Goal: Task Accomplishment & Management: Manage account settings

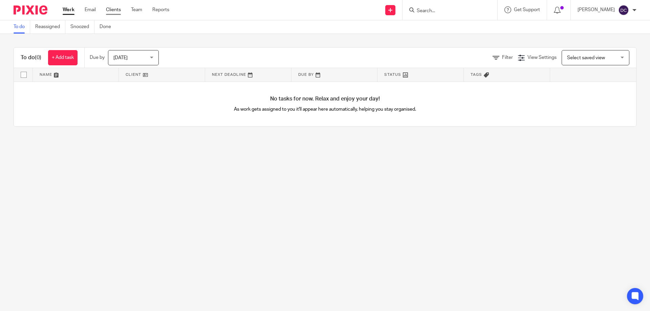
click at [119, 13] on link "Clients" at bounding box center [113, 9] width 15 height 7
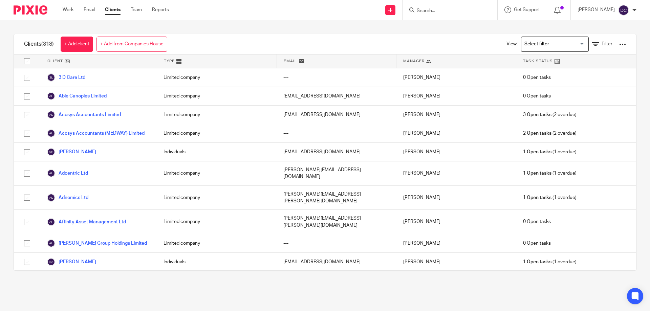
click at [455, 12] on input "Search" at bounding box center [446, 11] width 61 height 6
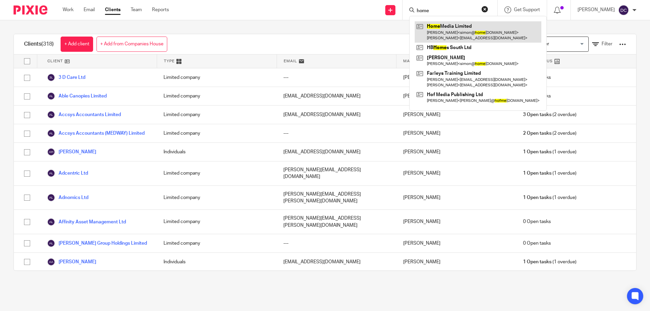
type input "home"
click at [455, 29] on link at bounding box center [478, 31] width 127 height 21
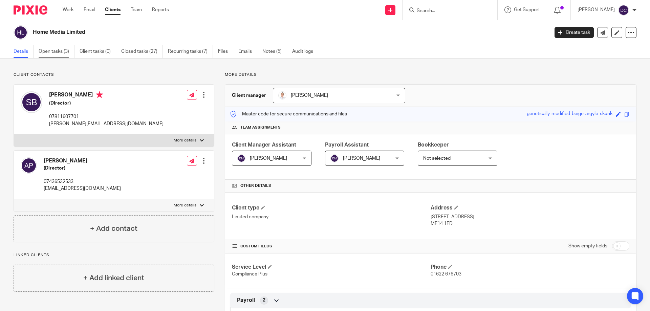
click at [62, 51] on link "Open tasks (3)" at bounding box center [57, 51] width 36 height 13
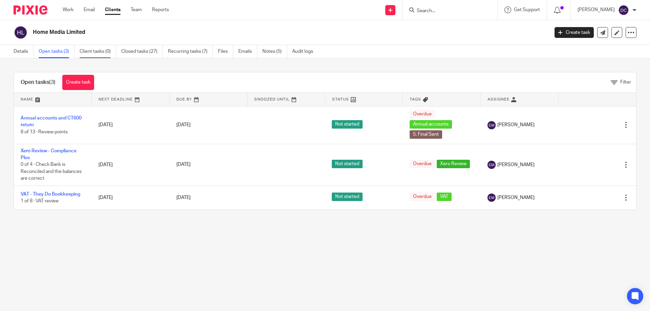
click at [92, 53] on link "Client tasks (0)" at bounding box center [98, 51] width 37 height 13
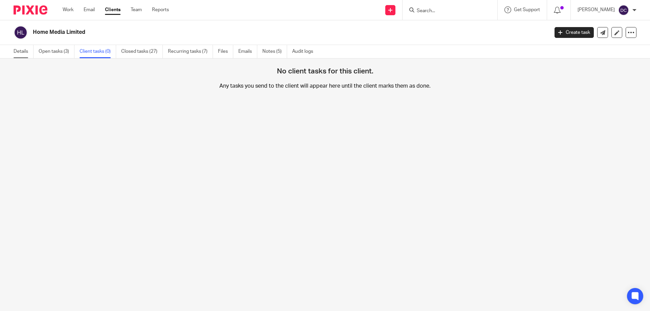
click at [14, 53] on link "Details" at bounding box center [24, 51] width 20 height 13
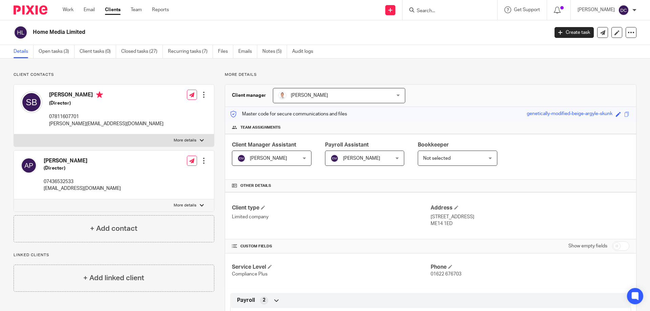
click at [120, 9] on link "Clients" at bounding box center [113, 9] width 16 height 7
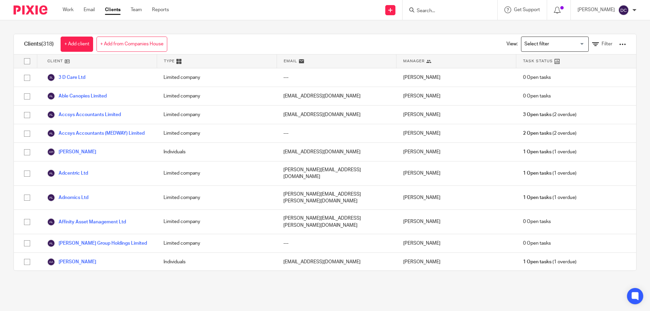
click at [452, 8] on input "Search" at bounding box center [446, 11] width 61 height 6
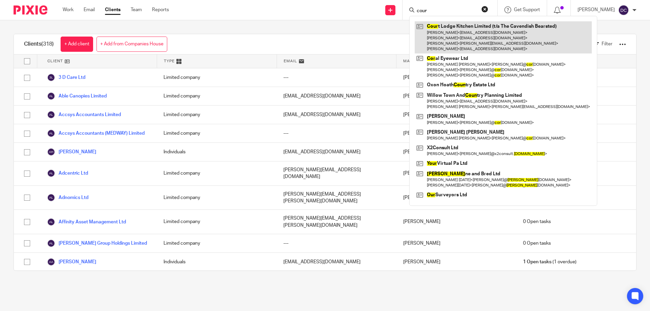
type input "cour"
click at [469, 45] on link at bounding box center [503, 37] width 177 height 32
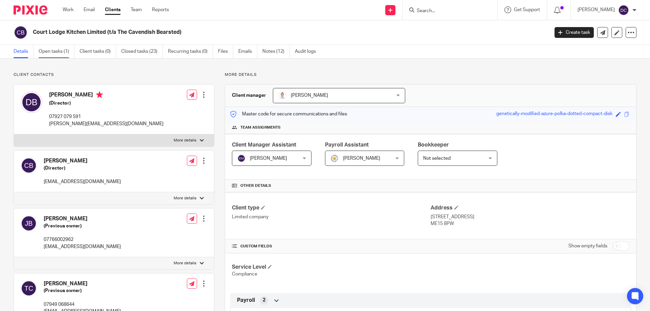
click at [59, 49] on link "Open tasks (1)" at bounding box center [57, 51] width 36 height 13
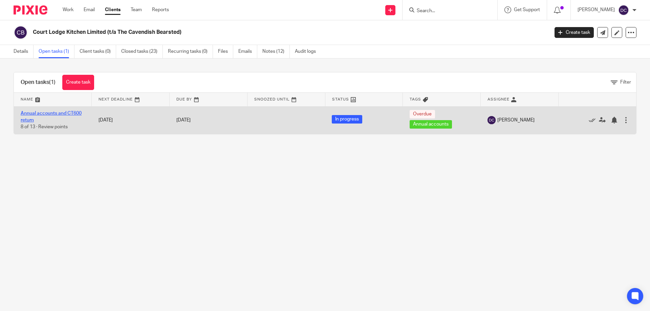
click at [68, 113] on link "Annual accounts and CT600 return" at bounding box center [51, 117] width 61 height 12
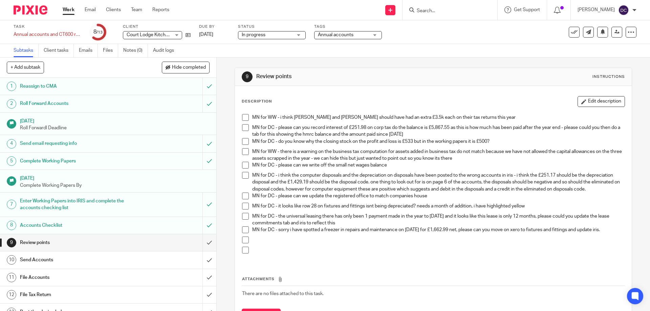
click at [313, 233] on p "MN for DC - sorry i have spotted a freezer in repairs and maintenance on [DATE]…" at bounding box center [438, 229] width 372 height 7
click at [595, 106] on button "Edit description" at bounding box center [600, 101] width 47 height 11
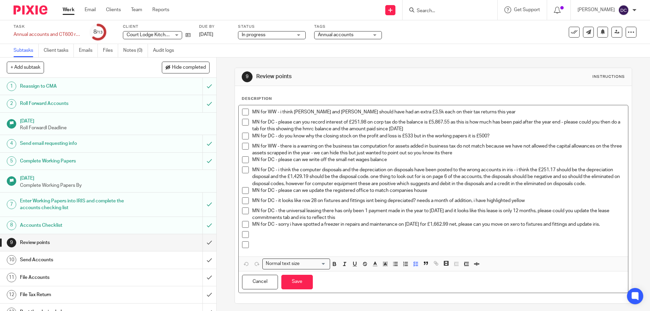
click at [284, 238] on p at bounding box center [438, 234] width 372 height 7
click at [285, 228] on p "MN for DC - sorry i have spotted a freezer in repairs and maintenance on [DATE]…" at bounding box center [438, 224] width 372 height 7
drag, startPoint x: 291, startPoint y: 235, endPoint x: 275, endPoint y: 237, distance: 15.6
click at [275, 228] on p "MN for DC - sorry i have spotted a freezer in repairs and maintenance on [DATE]…" at bounding box center [438, 224] width 372 height 7
click at [372, 267] on icon "button" at bounding box center [375, 264] width 6 height 6
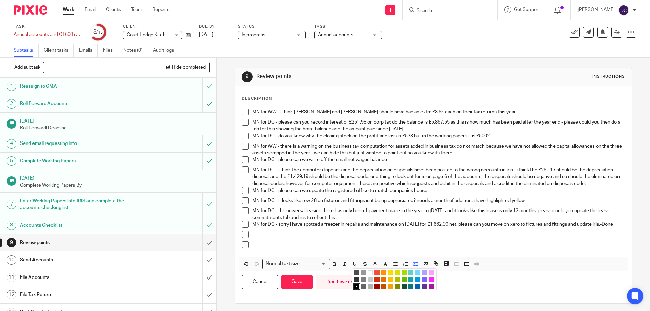
click at [374, 275] on li "color:#F44E3B" at bounding box center [376, 272] width 5 height 5
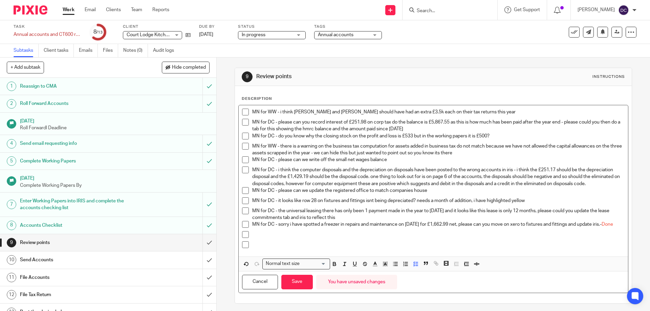
click at [357, 207] on div "MN for DC - it looks like row 28 on fixtures and fittings isnt being depreciate…" at bounding box center [438, 202] width 372 height 10
click at [530, 204] on p "MN for DC - it looks like row 28 on fixtures and fittings isnt being depreciate…" at bounding box center [438, 200] width 372 height 7
drag, startPoint x: 563, startPoint y: 208, endPoint x: 526, endPoint y: 206, distance: 38.0
click at [526, 204] on p "MN for DC - it looks like row 28 on fixtures and fittings isnt being depreciate…" at bounding box center [438, 200] width 372 height 7
click at [371, 268] on button "button" at bounding box center [375, 264] width 8 height 8
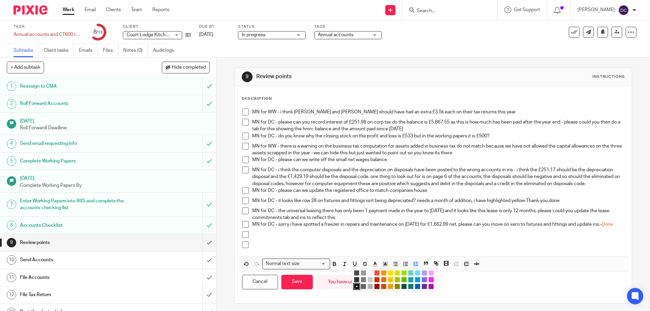
click at [375, 275] on li "color:#F44E3B" at bounding box center [376, 272] width 5 height 5
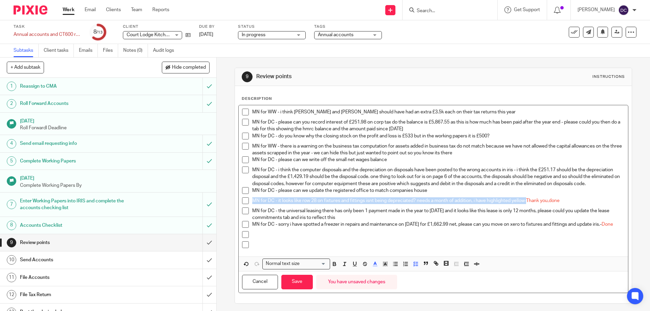
click at [243, 204] on span at bounding box center [245, 200] width 7 height 7
click at [244, 228] on span at bounding box center [245, 224] width 7 height 7
click at [275, 187] on p "MN for DC - i think the computer disposals and the depreciation on disposals ha…" at bounding box center [438, 177] width 372 height 21
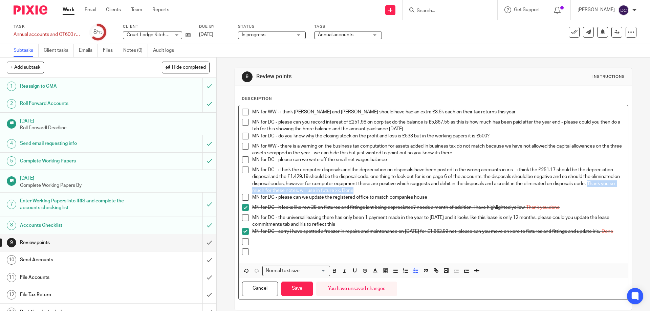
drag, startPoint x: 395, startPoint y: 189, endPoint x: 263, endPoint y: 190, distance: 132.0
click at [263, 190] on p "MN for DC - i think the computer disposals and the depreciation on disposals ha…" at bounding box center [438, 180] width 372 height 27
click at [375, 274] on icon "button" at bounding box center [375, 271] width 6 height 6
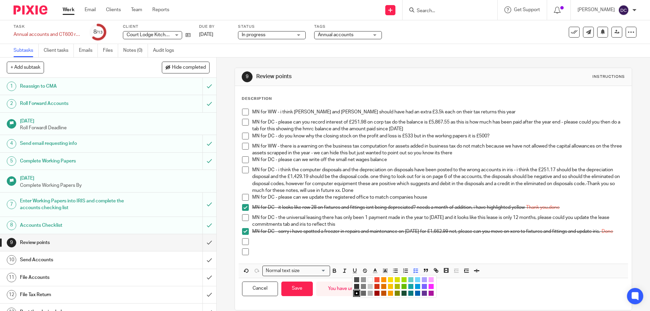
click at [375, 281] on li "color:#F44E3B" at bounding box center [376, 279] width 5 height 5
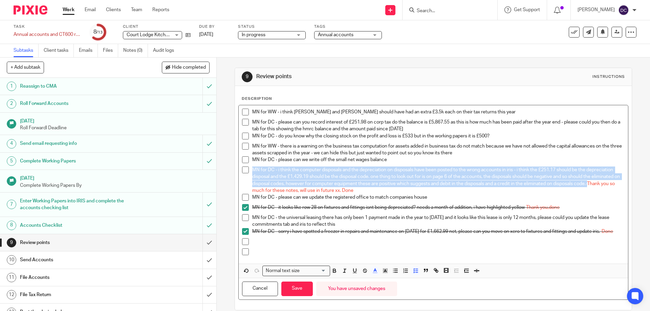
click at [246, 169] on span at bounding box center [245, 170] width 7 height 7
click at [155, 292] on div "File Tax Return" at bounding box center [108, 295] width 176 height 10
click at [303, 293] on button "Save" at bounding box center [296, 289] width 31 height 15
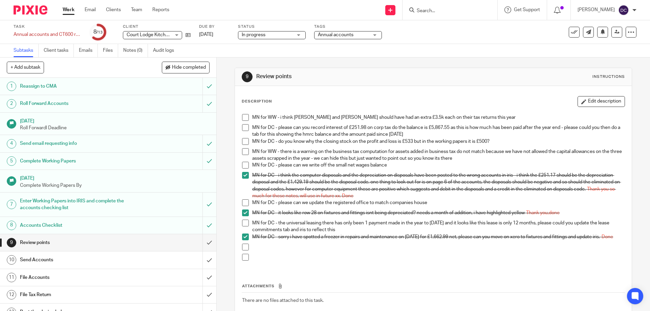
click at [502, 141] on p "MN for DC - do you know why the closing stock on the profit and loss is £533 bu…" at bounding box center [438, 141] width 372 height 7
click at [584, 101] on button "Edit description" at bounding box center [600, 101] width 47 height 11
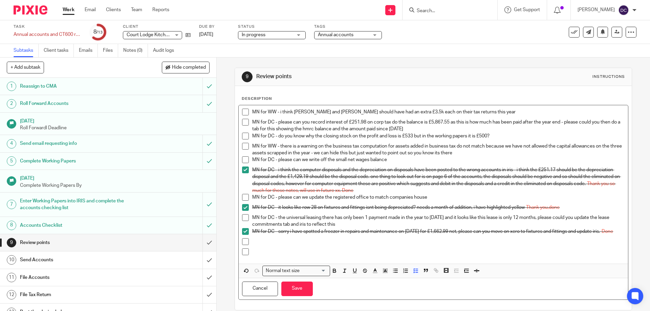
click at [516, 142] on div "MN for DC - do you know why the closing stock on the profit and loss is £533 bu…" at bounding box center [438, 138] width 372 height 10
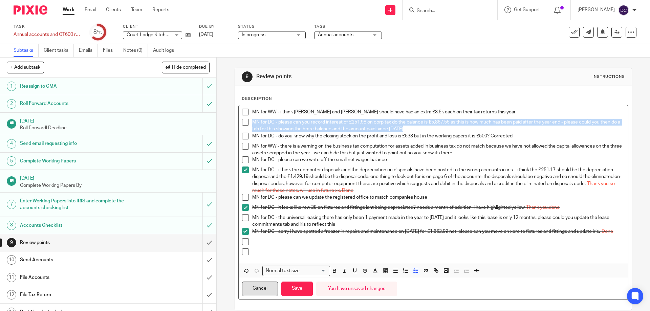
click at [263, 292] on button "Cancel" at bounding box center [260, 289] width 36 height 15
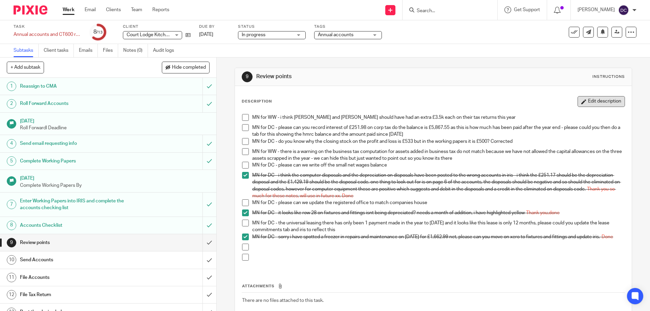
click at [581, 103] on button "Edit description" at bounding box center [600, 101] width 47 height 11
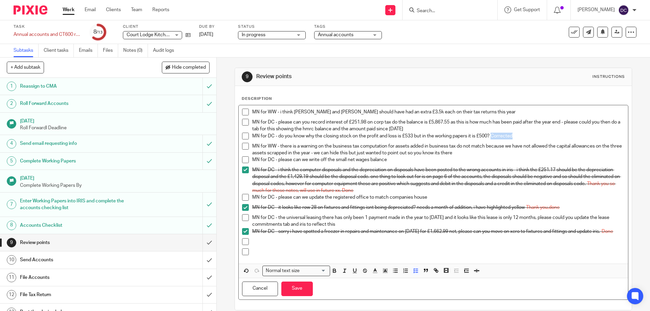
drag, startPoint x: 527, startPoint y: 136, endPoint x: 491, endPoint y: 136, distance: 35.9
click at [491, 136] on p "MN for DC - do you know why the closing stock on the profit and loss is £533 bu…" at bounding box center [438, 136] width 372 height 7
click at [372, 273] on icon "button" at bounding box center [375, 271] width 6 height 6
click at [375, 281] on li "color:#F44E3B" at bounding box center [376, 279] width 5 height 5
click at [244, 137] on span at bounding box center [245, 136] width 7 height 7
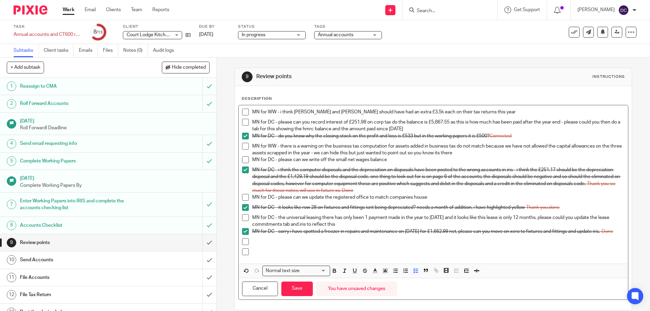
click at [405, 167] on p "MN for DC - i think the computer disposals and the depreciation on disposals ha…" at bounding box center [438, 180] width 372 height 27
click at [400, 161] on p "MN for DC - please can we write off the small net wages balance" at bounding box center [438, 159] width 372 height 7
drag, startPoint x: 400, startPoint y: 161, endPoint x: 390, endPoint y: 160, distance: 10.6
click at [390, 160] on p "MN for DC - please can we write off the small net wages balance -Done" at bounding box center [438, 159] width 372 height 7
click at [374, 271] on line "button" at bounding box center [375, 271] width 2 height 0
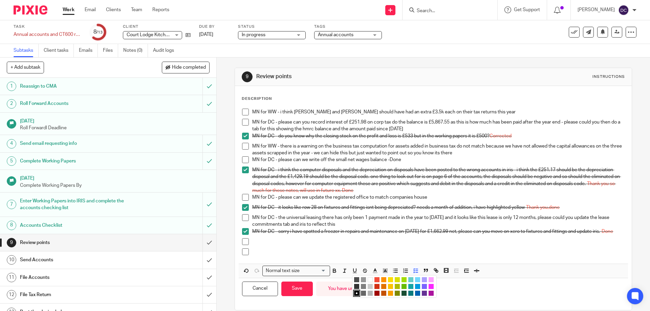
click at [375, 281] on li "color:#F44E3B" at bounding box center [376, 279] width 5 height 5
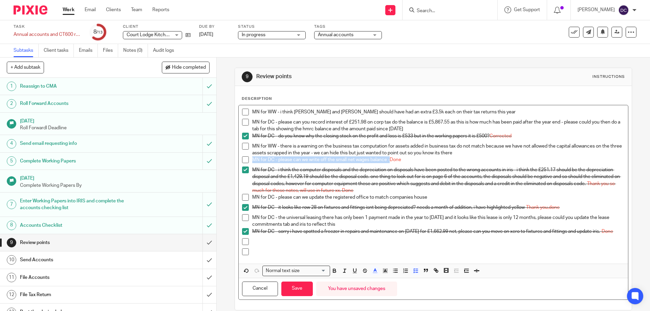
click at [242, 159] on span at bounding box center [245, 159] width 7 height 7
click at [304, 296] on button "Save" at bounding box center [296, 289] width 31 height 15
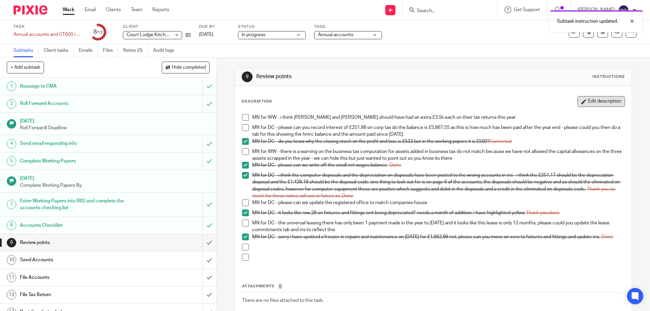
click at [608, 105] on button "Edit description" at bounding box center [600, 101] width 47 height 11
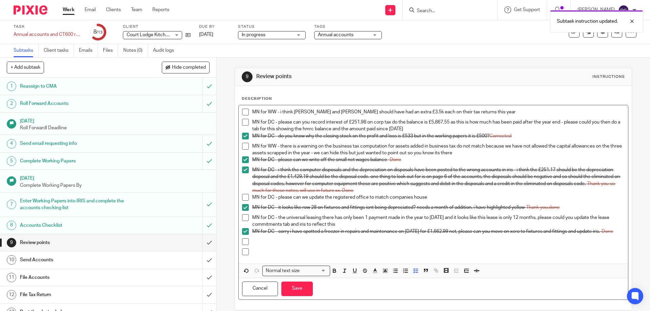
click at [370, 224] on p "MN for DC - the universal leasing there has only been 1 payment made in the yea…" at bounding box center [438, 221] width 372 height 14
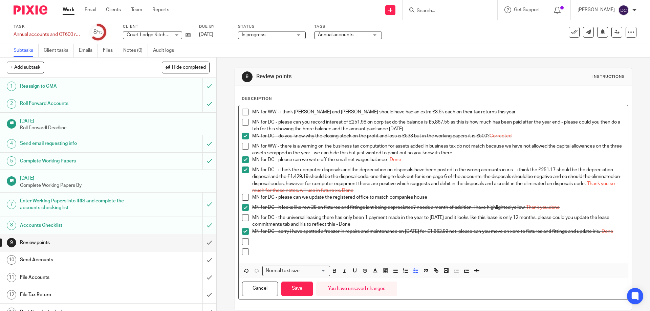
drag, startPoint x: 370, startPoint y: 223, endPoint x: 350, endPoint y: 221, distance: 20.5
click at [350, 221] on p "MN for DC - the universal leasing there has only been 1 payment made in the yea…" at bounding box center [438, 221] width 372 height 14
click at [373, 274] on icon "button" at bounding box center [375, 271] width 6 height 6
click at [378, 226] on p "MN for DC - the universal leasing there has only been 1 payment made in the yea…" at bounding box center [438, 221] width 372 height 14
drag, startPoint x: 378, startPoint y: 226, endPoint x: 350, endPoint y: 224, distance: 27.5
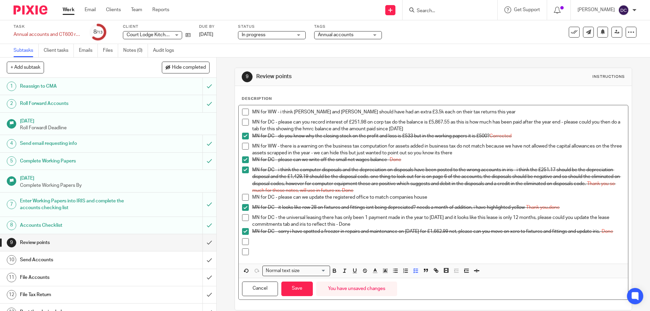
click at [350, 224] on p "MN for DC - the universal leasing there has only been 1 payment made in the yea…" at bounding box center [438, 221] width 372 height 14
click at [374, 271] on polyline "button" at bounding box center [375, 270] width 2 height 3
click at [374, 282] on li "color:#F44E3B" at bounding box center [376, 279] width 5 height 5
click at [289, 290] on button "Save" at bounding box center [296, 289] width 31 height 15
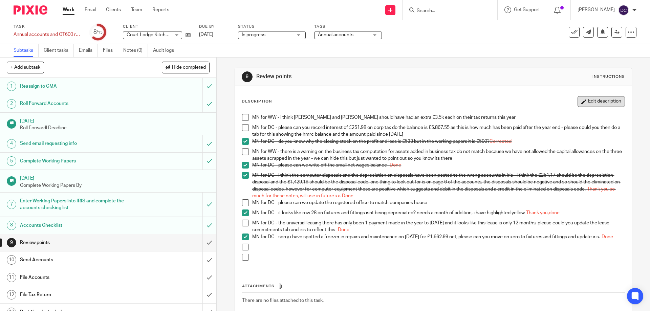
click at [577, 104] on button "Edit description" at bounding box center [600, 101] width 47 height 11
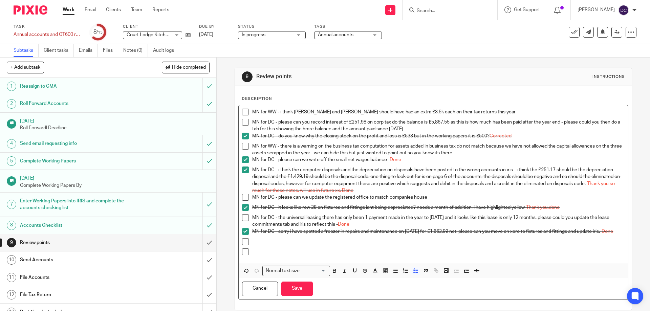
click at [447, 199] on p "MN for DC - please can we update the registered office to match companies house" at bounding box center [438, 197] width 372 height 7
drag, startPoint x: 447, startPoint y: 199, endPoint x: 428, endPoint y: 198, distance: 19.4
click at [428, 198] on p "MN for DC - please can we update the registered office to match companies house…" at bounding box center [438, 197] width 372 height 7
click at [375, 274] on icon "button" at bounding box center [375, 271] width 6 height 6
click at [374, 281] on li "color:#F44E3B" at bounding box center [376, 279] width 5 height 5
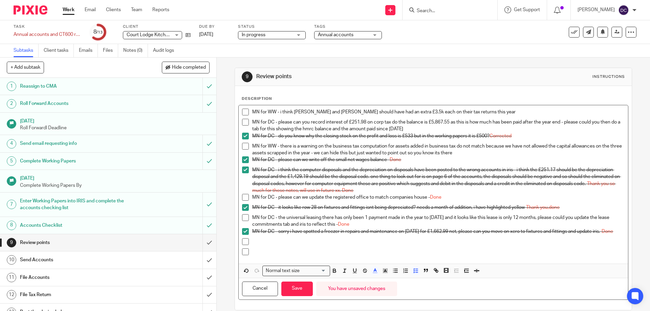
click at [242, 195] on span at bounding box center [245, 197] width 7 height 7
click at [296, 292] on button "Save" at bounding box center [296, 289] width 31 height 15
